Goal: Information Seeking & Learning: Find specific fact

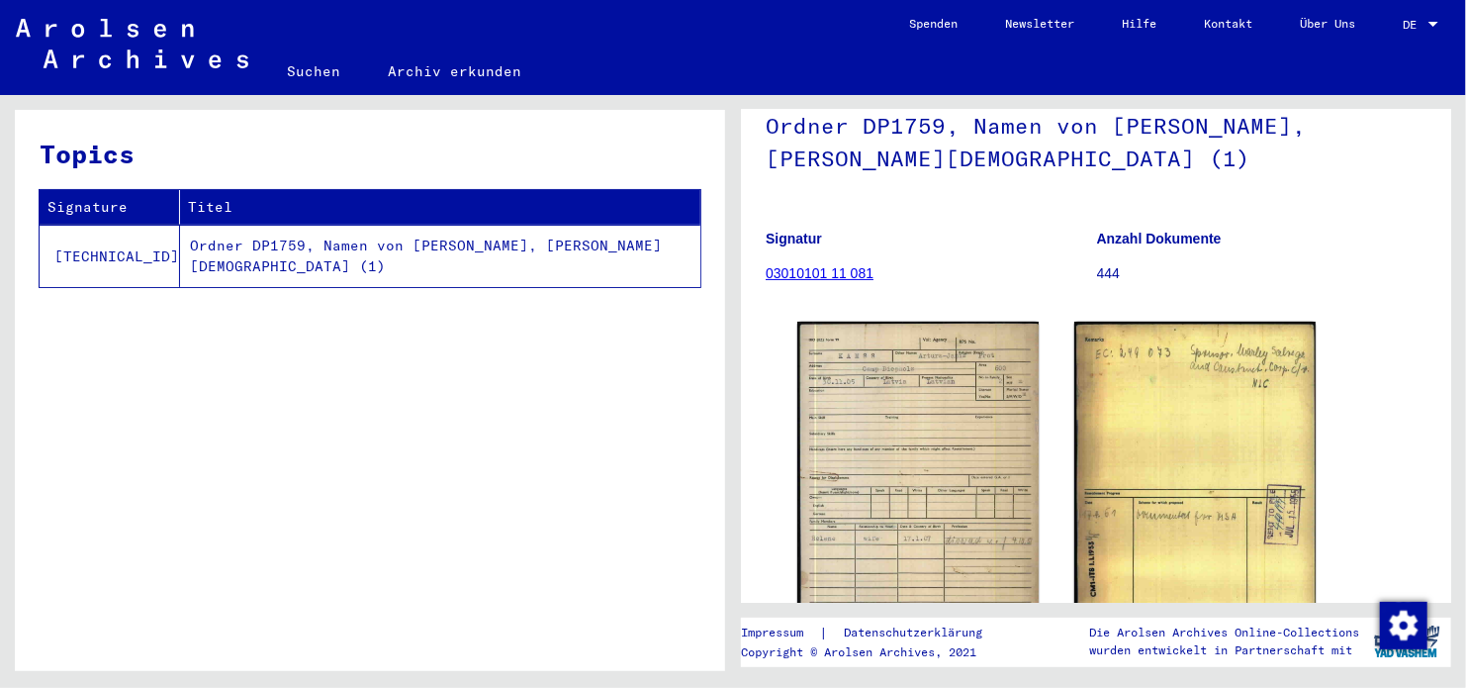
scroll to position [198, 0]
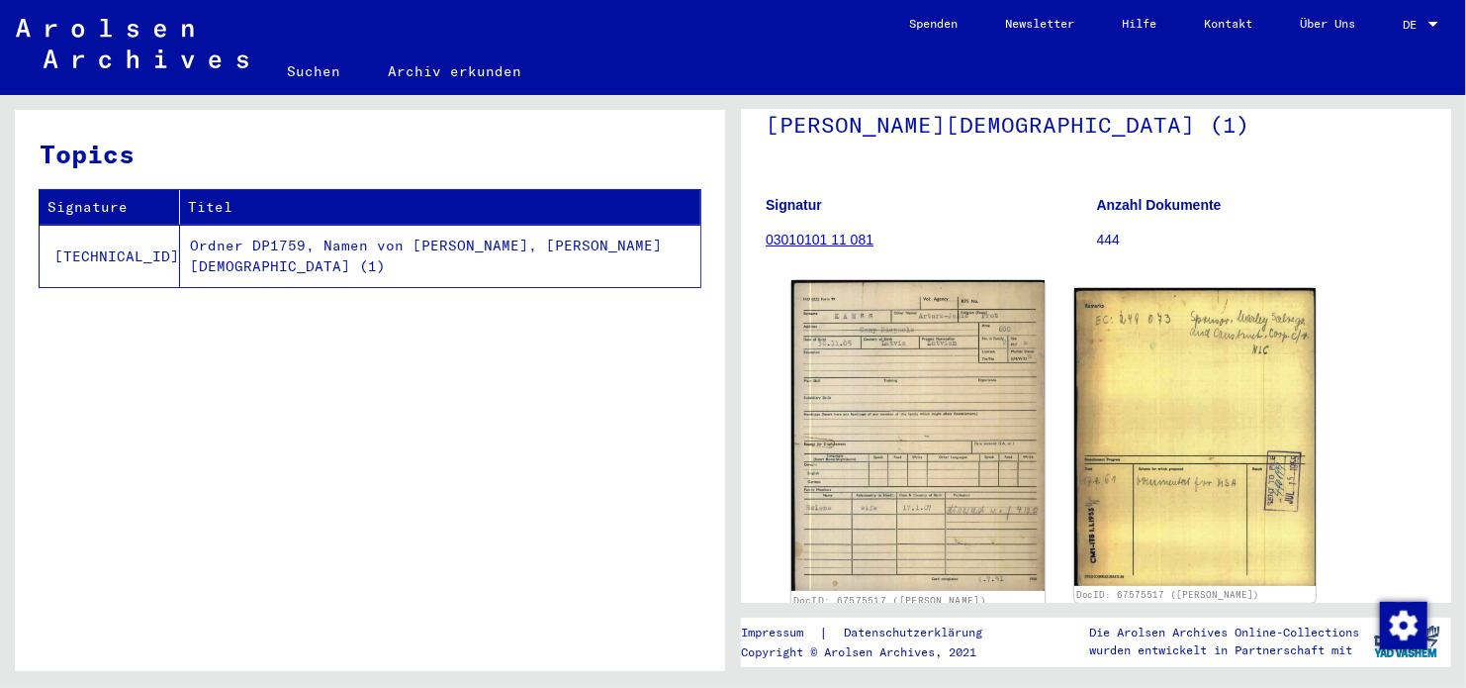
click at [984, 388] on img at bounding box center [917, 435] width 253 height 311
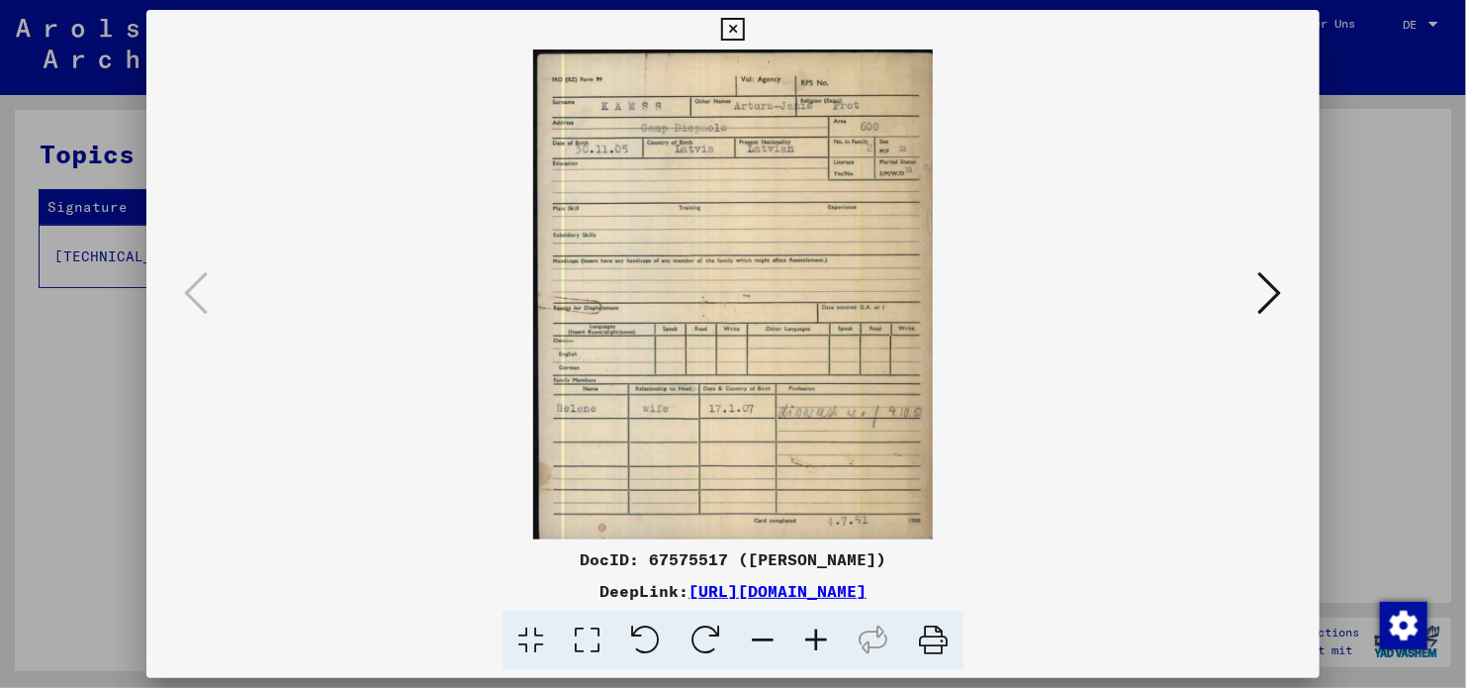
click at [815, 641] on icon at bounding box center [816, 640] width 53 height 60
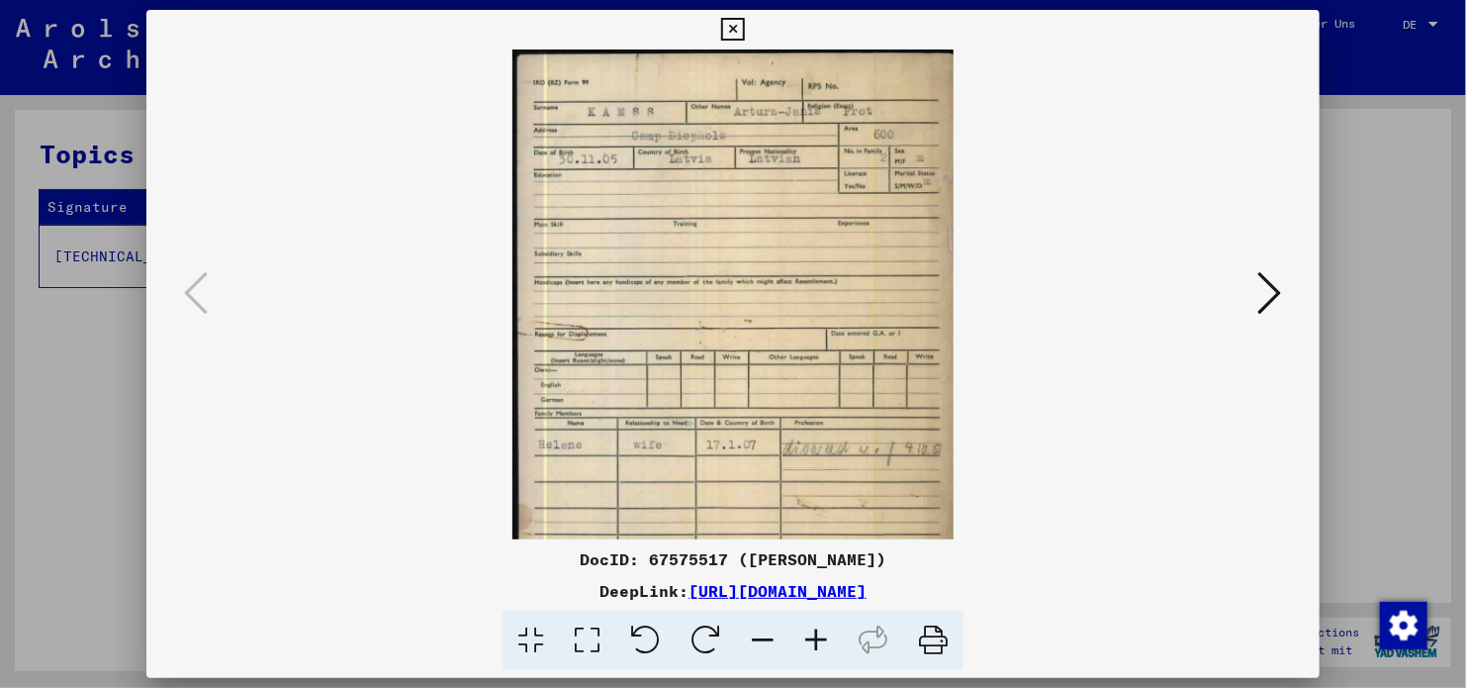
click at [815, 641] on icon at bounding box center [816, 640] width 53 height 60
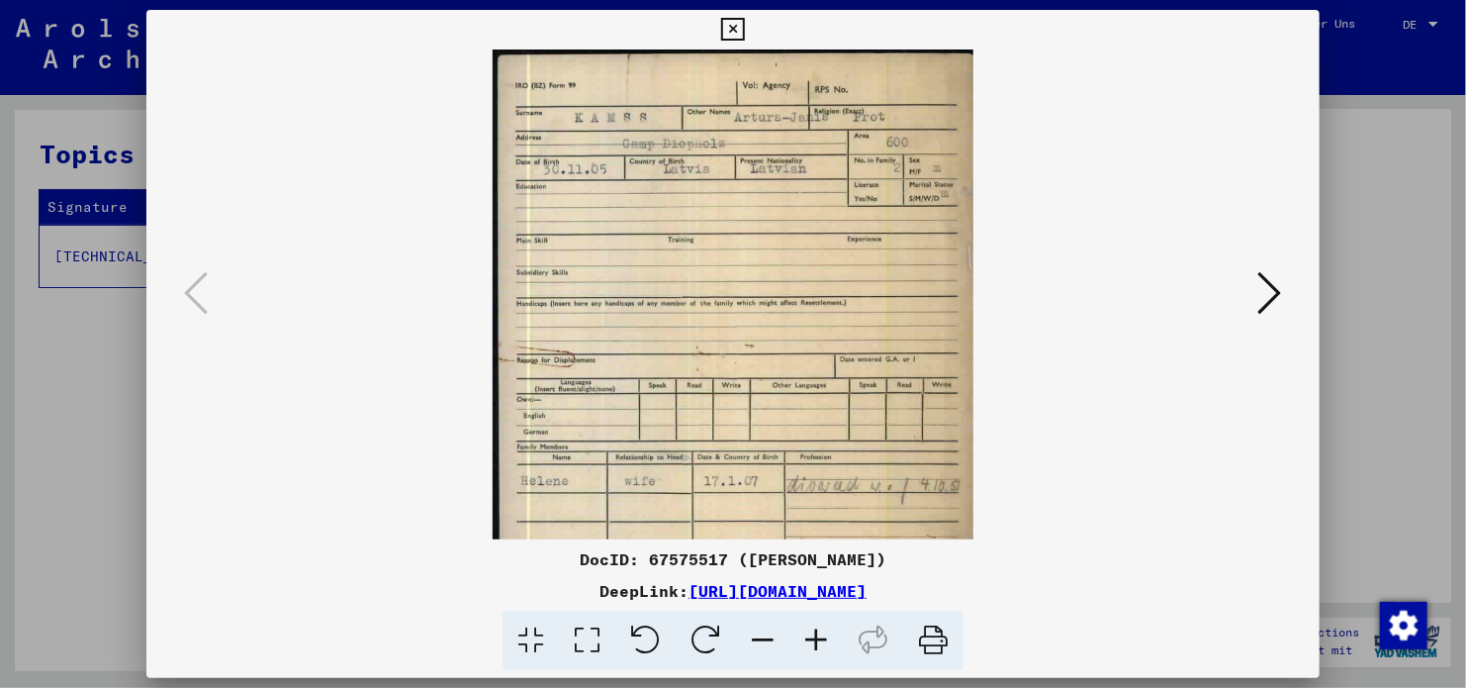
click at [815, 641] on icon at bounding box center [816, 640] width 53 height 60
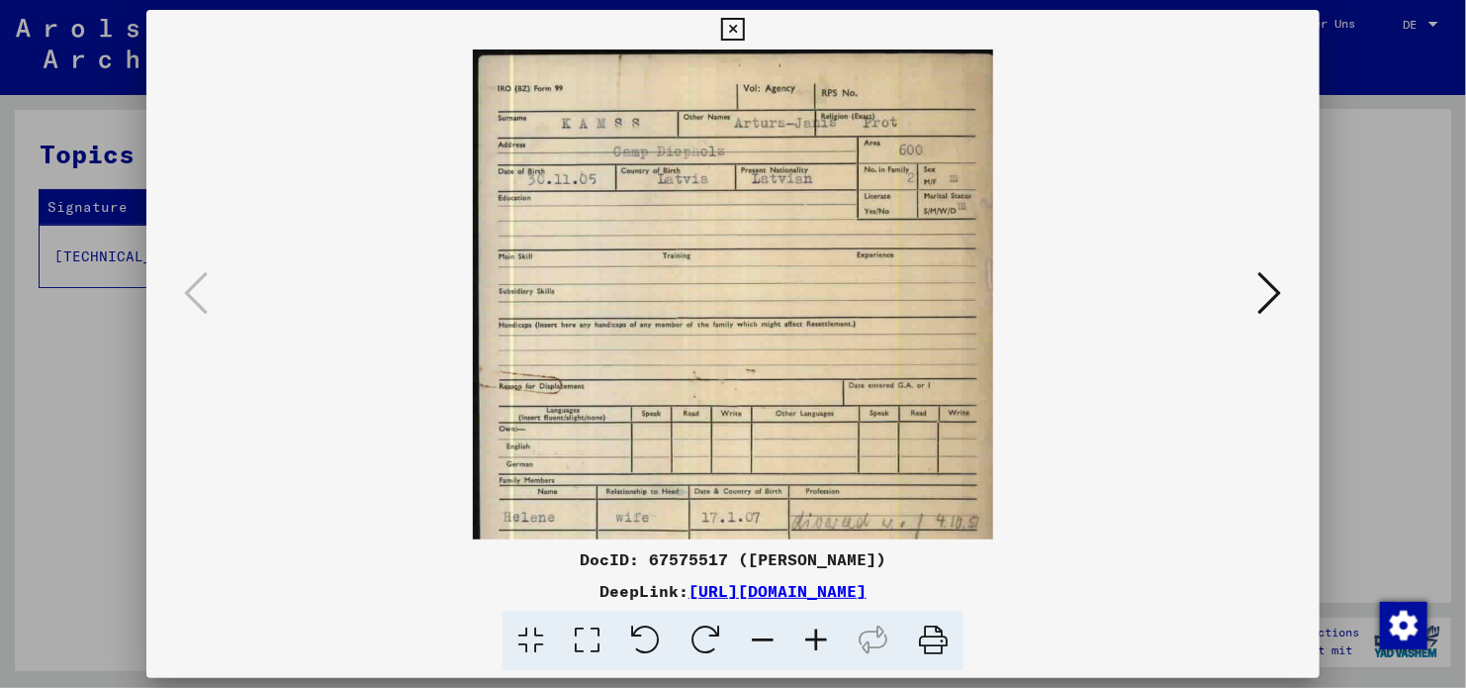
click at [815, 641] on icon at bounding box center [816, 640] width 53 height 60
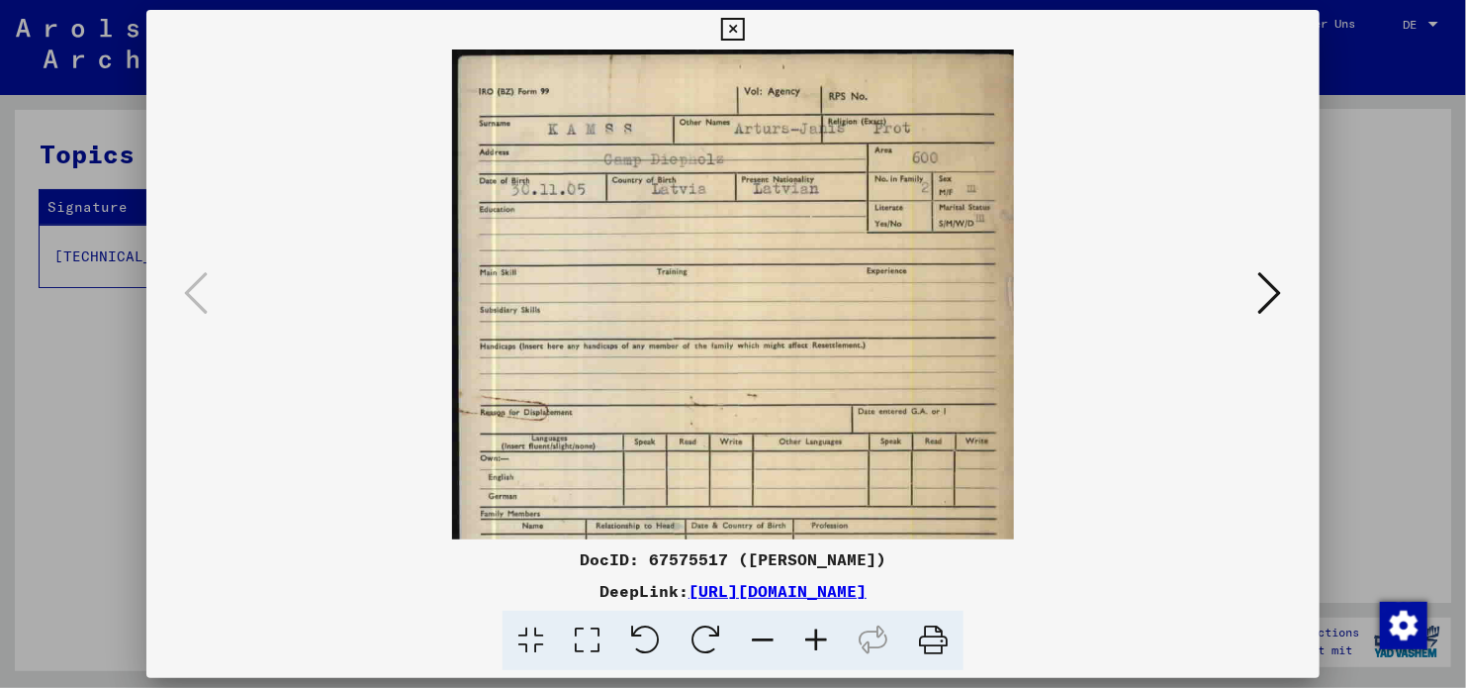
click at [815, 641] on icon at bounding box center [816, 640] width 53 height 60
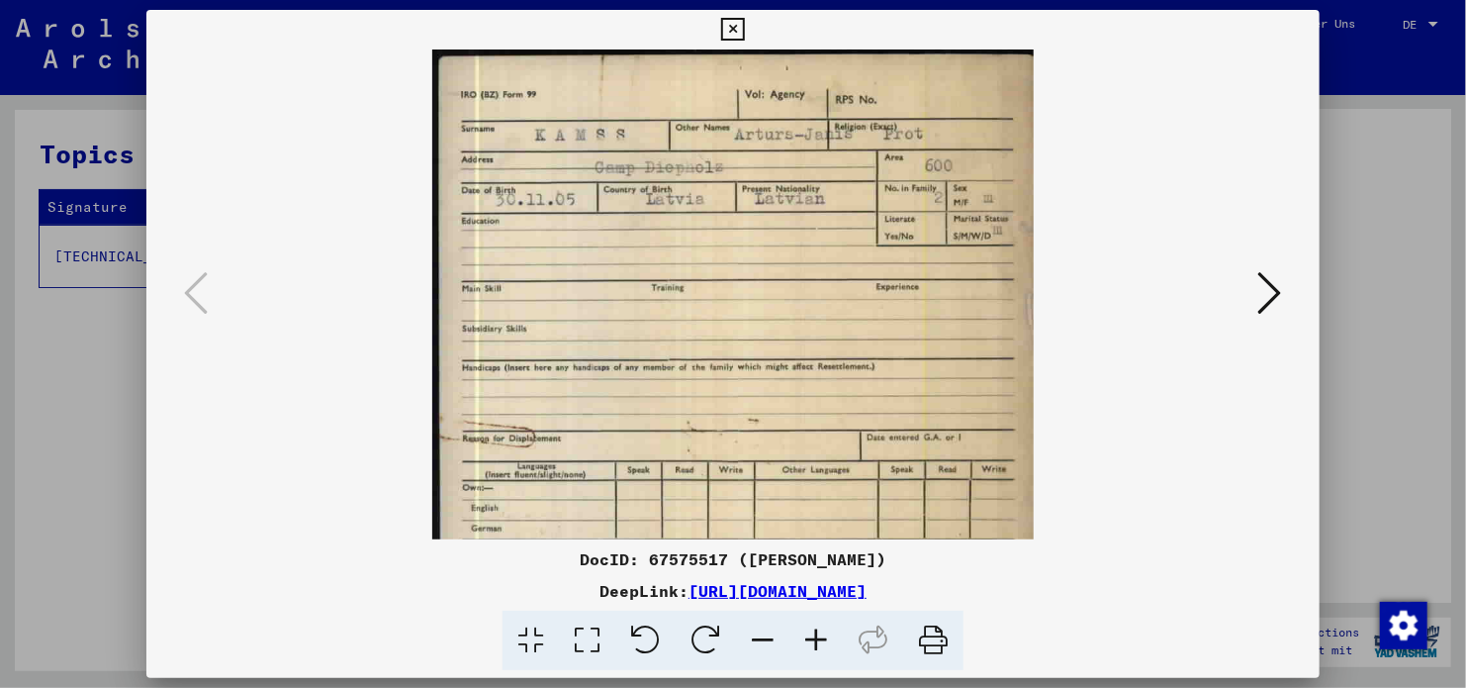
click at [815, 641] on icon at bounding box center [816, 640] width 53 height 60
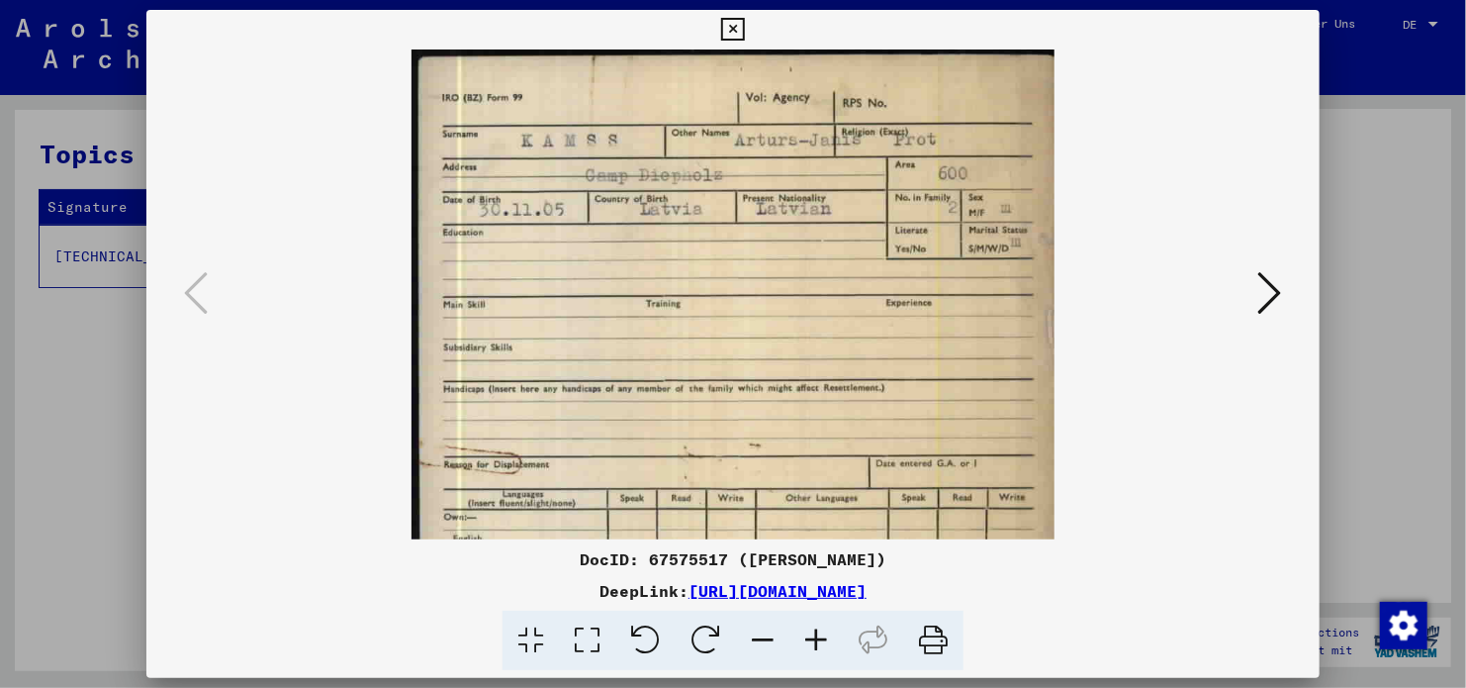
click at [815, 641] on icon at bounding box center [816, 640] width 53 height 60
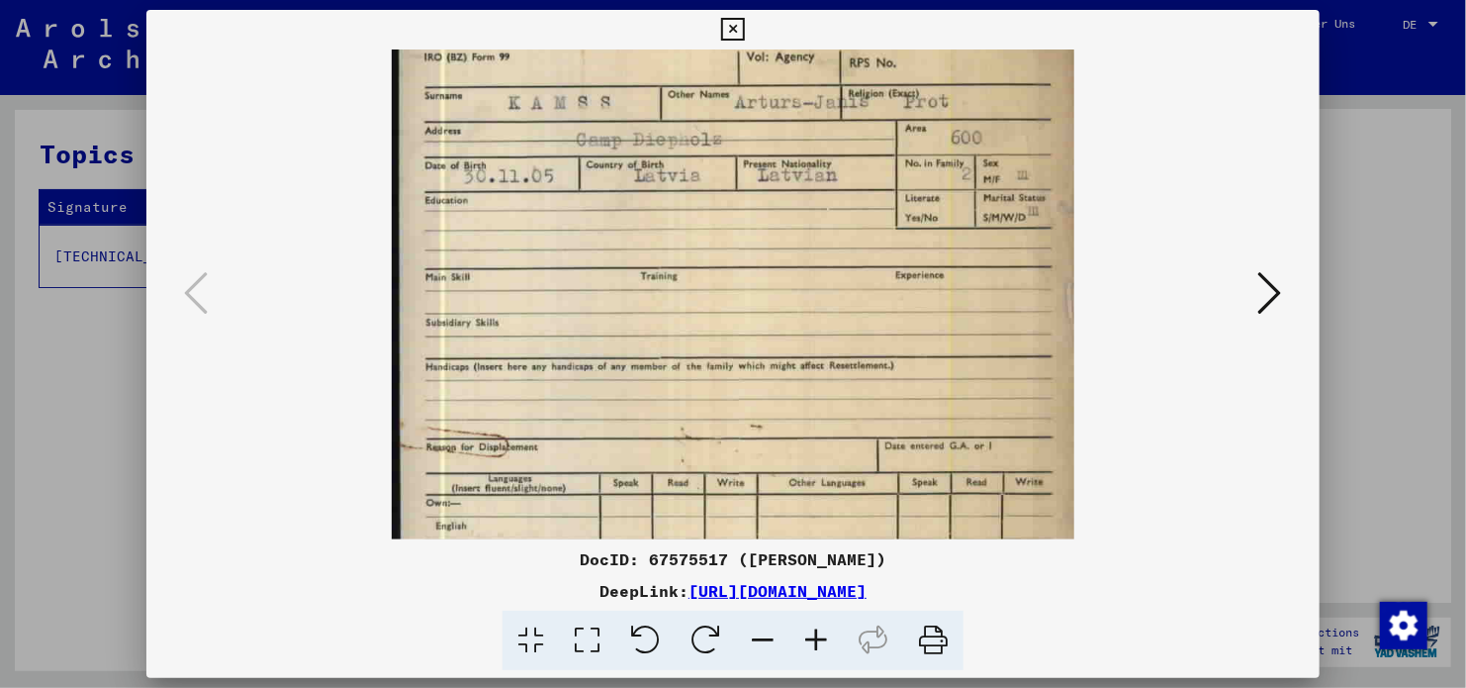
scroll to position [0, 0]
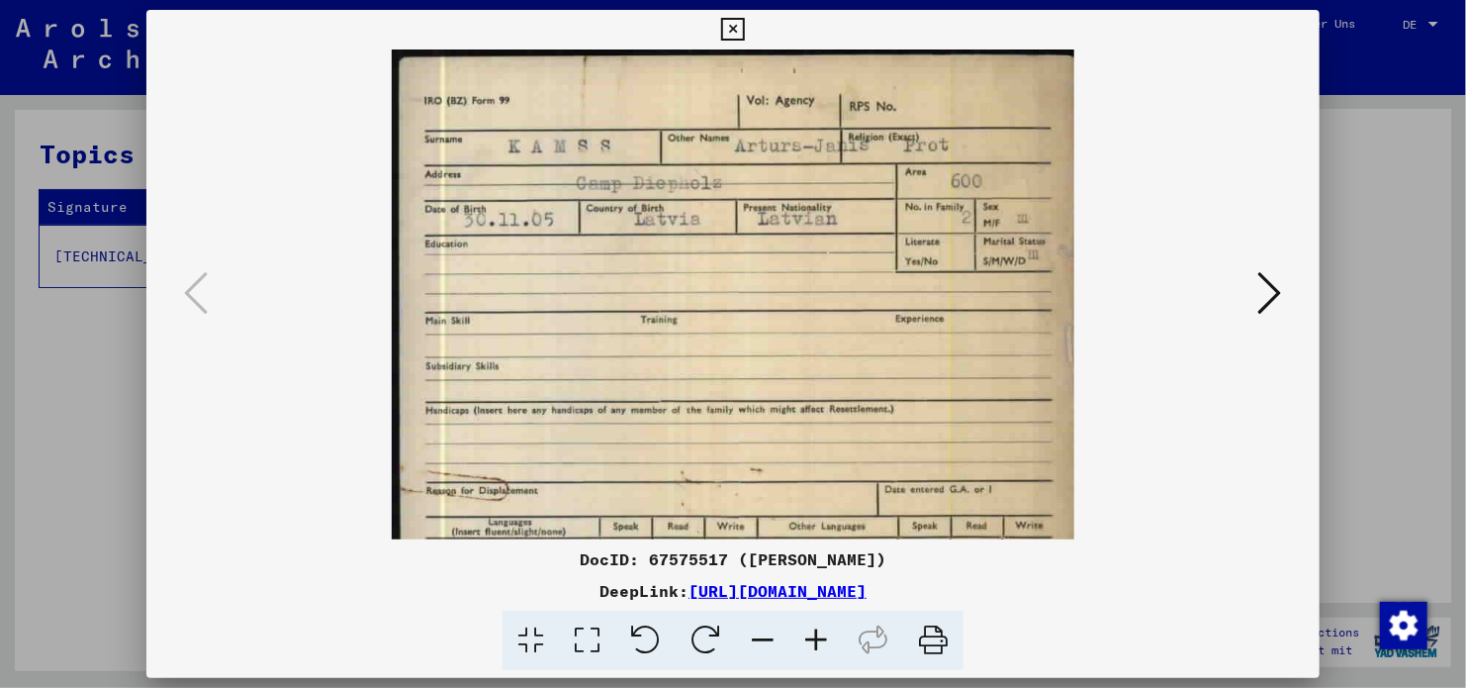
drag, startPoint x: 870, startPoint y: 368, endPoint x: 885, endPoint y: 514, distance: 147.3
click at [885, 514] on img at bounding box center [733, 467] width 683 height 836
click at [672, 560] on div "DocID: 67575517 ([PERSON_NAME])" at bounding box center [732, 559] width 1173 height 24
copy div "67575517"
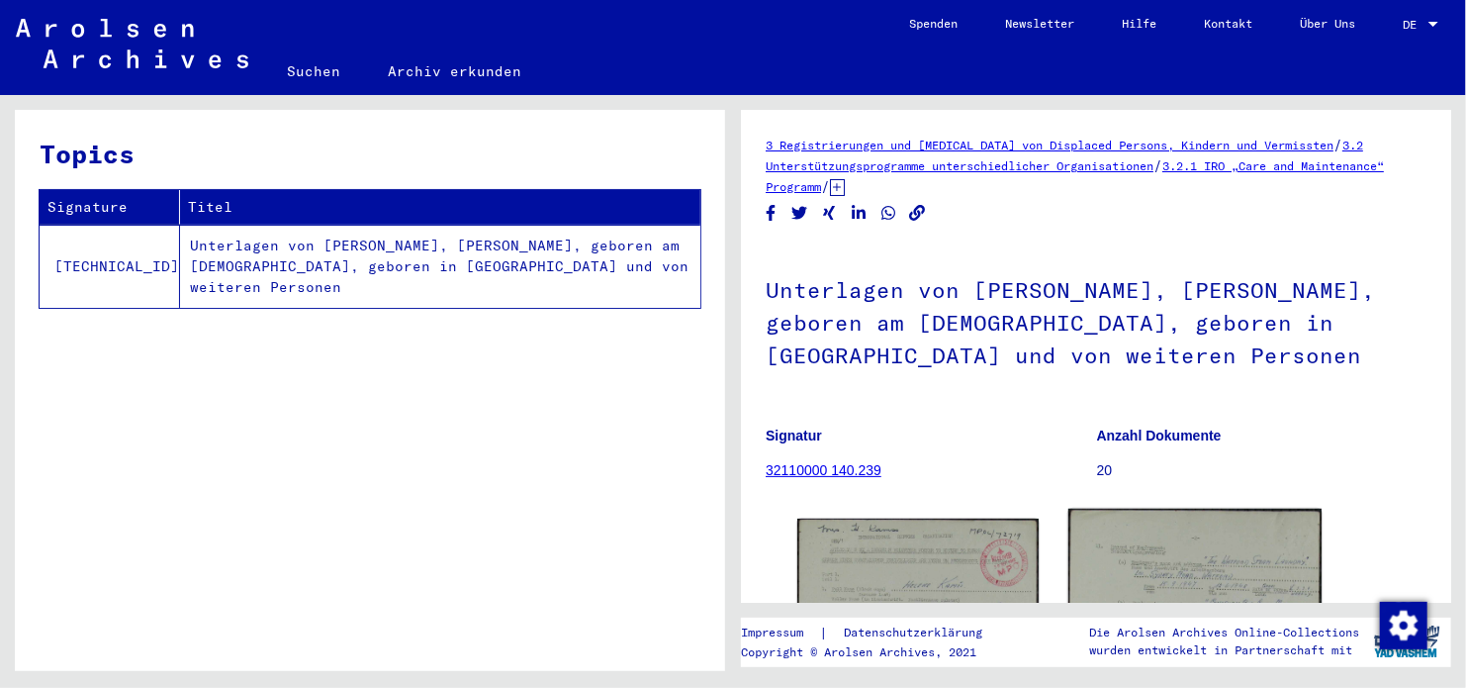
scroll to position [396, 0]
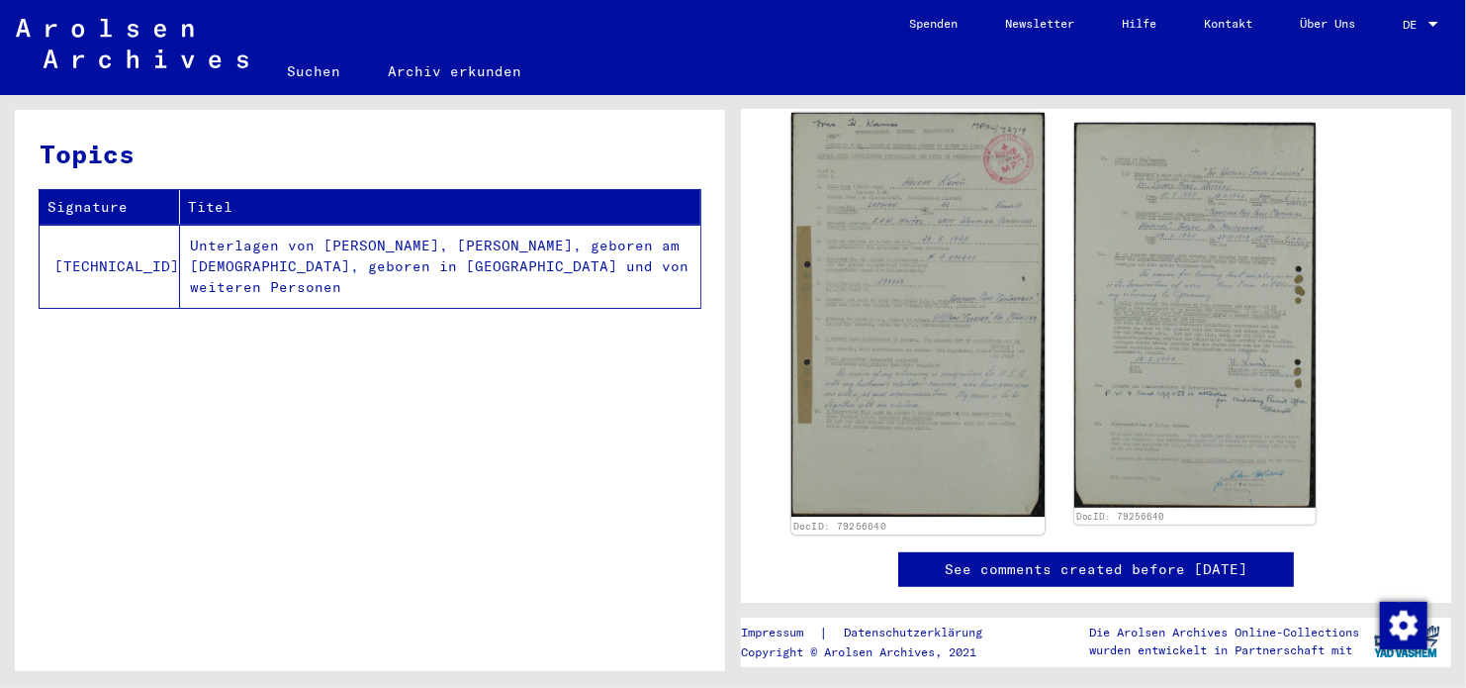
click at [975, 407] on img at bounding box center [917, 315] width 253 height 405
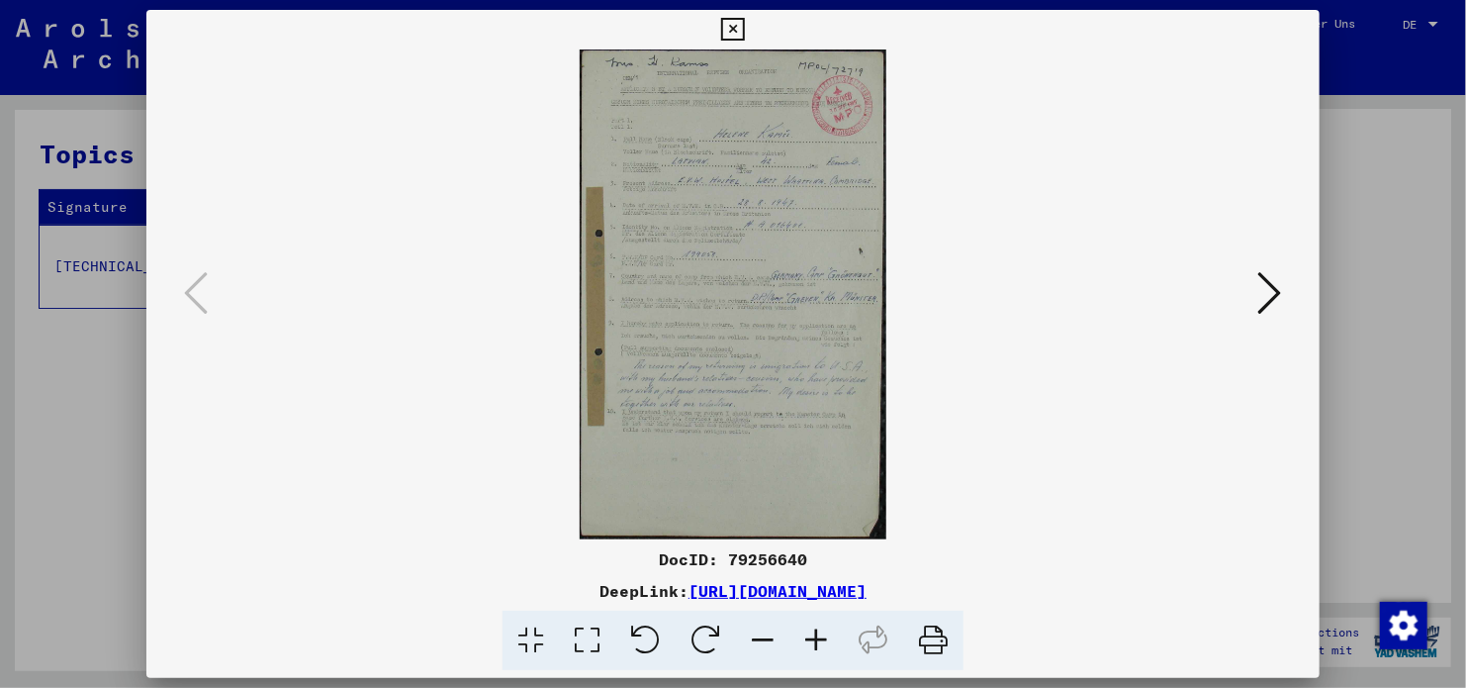
click at [1246, 285] on img at bounding box center [733, 294] width 1039 height 490
click at [1271, 309] on icon at bounding box center [1270, 292] width 24 height 47
